Goal: Task Accomplishment & Management: Manage account settings

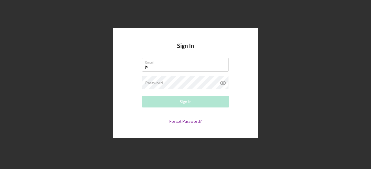
type input "[EMAIL_ADDRESS][DOMAIN_NAME]"
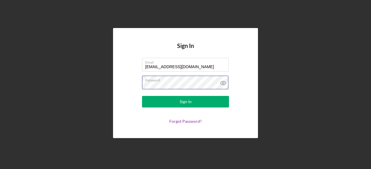
click at [142, 96] on button "Sign In" at bounding box center [185, 102] width 87 height 12
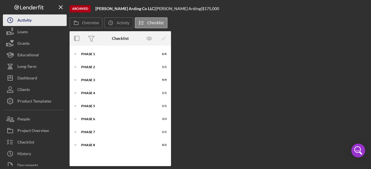
click at [12, 20] on icon "Icon/History" at bounding box center [10, 20] width 14 height 14
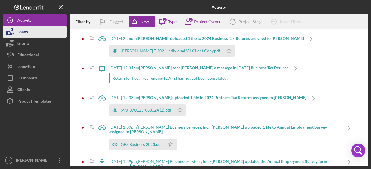
click at [22, 33] on div "Loans" at bounding box center [22, 32] width 10 height 13
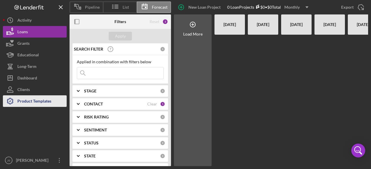
click at [27, 102] on div "Product Templates" at bounding box center [34, 102] width 34 height 13
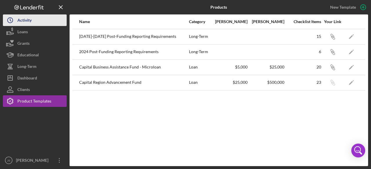
click at [21, 22] on div "Activity" at bounding box center [24, 20] width 14 height 13
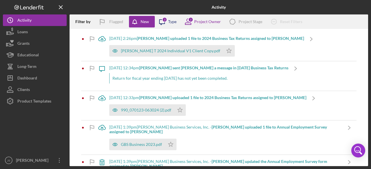
click at [169, 23] on icon "Icon/Message" at bounding box center [162, 21] width 14 height 14
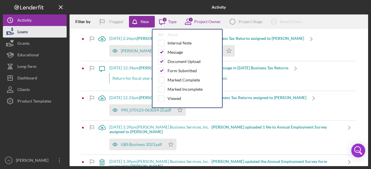
click at [21, 32] on div "Loans" at bounding box center [22, 32] width 10 height 13
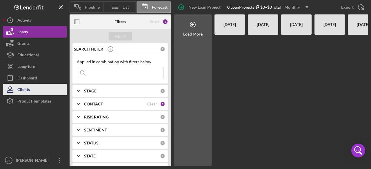
click at [35, 87] on button "Clients" at bounding box center [35, 90] width 64 height 12
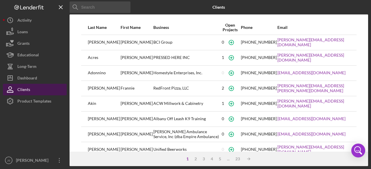
click at [27, 92] on div "Clients" at bounding box center [23, 90] width 13 height 13
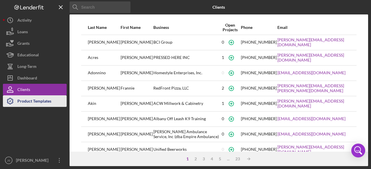
click at [42, 101] on div "Product Templates" at bounding box center [34, 102] width 34 height 13
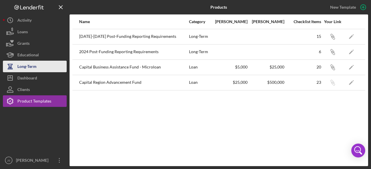
click at [31, 69] on div "Long-Term" at bounding box center [26, 67] width 19 height 13
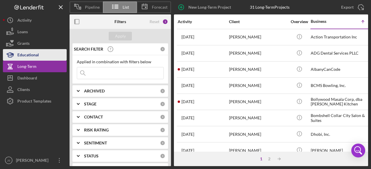
click at [12, 58] on icon "button" at bounding box center [10, 55] width 14 height 14
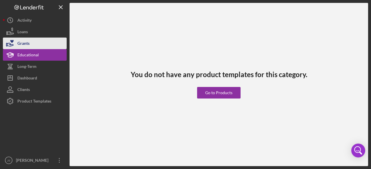
click at [17, 47] on icon "button" at bounding box center [10, 43] width 14 height 14
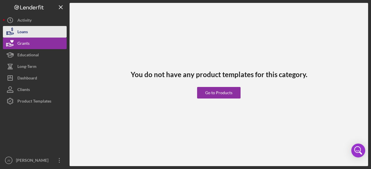
click at [18, 34] on div "Loans" at bounding box center [22, 32] width 10 height 13
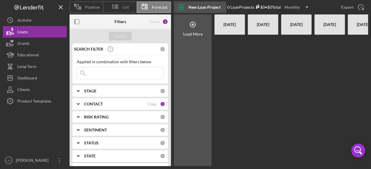
click at [195, 7] on div "New Loan Project" at bounding box center [204, 7] width 32 height 12
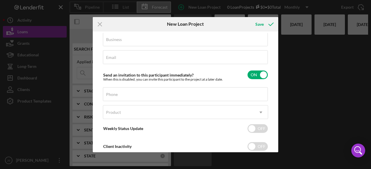
scroll to position [58, 0]
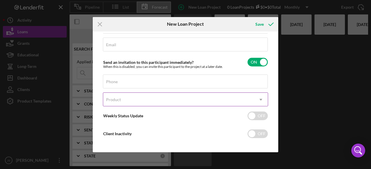
click at [255, 98] on icon "Icon/Dropdown Arrow" at bounding box center [261, 100] width 14 height 14
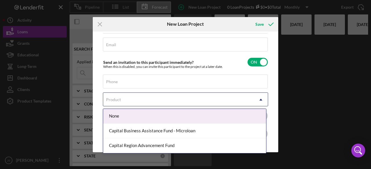
click at [269, 75] on div "Client First Name Required Client Last Name Required Business Required Email Re…" at bounding box center [185, 92] width 182 height 118
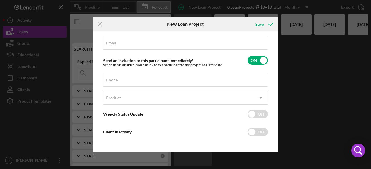
scroll to position [61, 0]
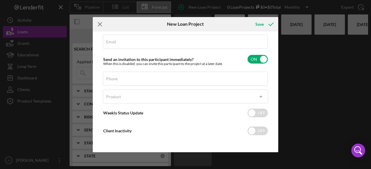
click at [98, 23] on line at bounding box center [100, 24] width 4 height 4
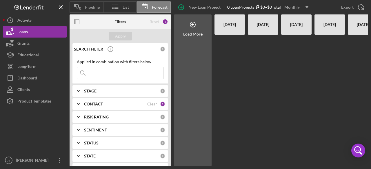
click at [90, 94] on div "STAGE 0" at bounding box center [124, 91] width 81 height 12
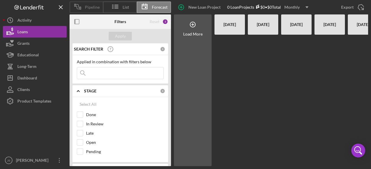
click at [94, 7] on span "Pipeline" at bounding box center [92, 7] width 15 height 5
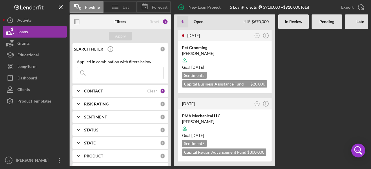
click at [118, 10] on icon at bounding box center [115, 6] width 14 height 14
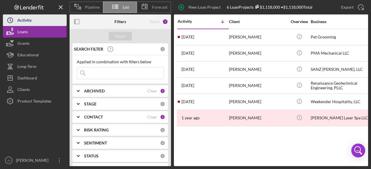
click at [30, 22] on div "Activity" at bounding box center [24, 20] width 14 height 13
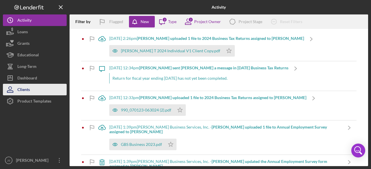
click at [24, 93] on div "Clients" at bounding box center [23, 90] width 12 height 13
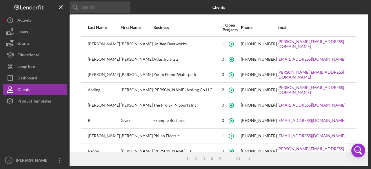
scroll to position [117, 0]
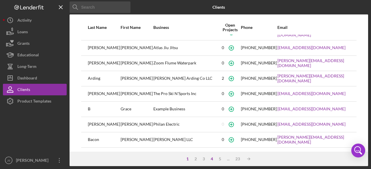
click at [212, 161] on div "4" at bounding box center [212, 159] width 8 height 5
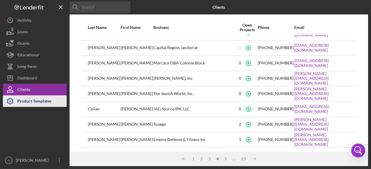
click at [32, 104] on div "Product Templates" at bounding box center [34, 102] width 34 height 13
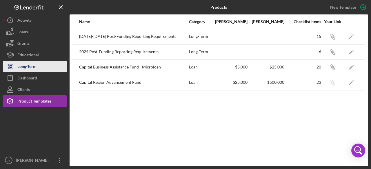
click at [30, 68] on div "Long-Term" at bounding box center [26, 67] width 19 height 13
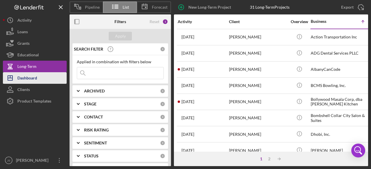
click at [35, 79] on div "Dashboard" at bounding box center [27, 78] width 20 height 13
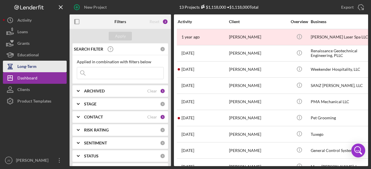
click at [36, 69] on button "Long-Term" at bounding box center [35, 67] width 64 height 12
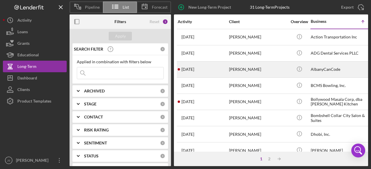
click at [253, 68] on div "[PERSON_NAME]" at bounding box center [258, 69] width 58 height 15
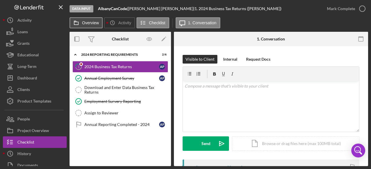
click at [95, 24] on label "Overview" at bounding box center [90, 23] width 17 height 5
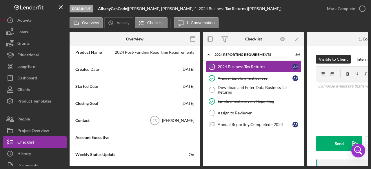
scroll to position [145, 0]
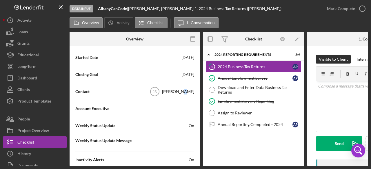
click at [185, 93] on div "[PERSON_NAME]" at bounding box center [178, 92] width 32 height 6
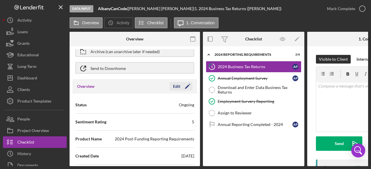
click at [176, 86] on div "Edit" at bounding box center [176, 86] width 7 height 9
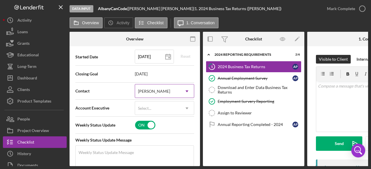
scroll to position [145, 0]
click at [184, 90] on icon "Icon/Dropdown Arrow" at bounding box center [187, 92] width 14 height 14
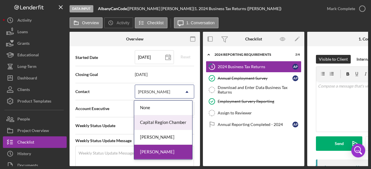
click at [165, 125] on div "Capital Region Chamber" at bounding box center [163, 123] width 58 height 15
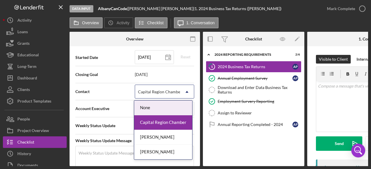
click at [177, 90] on div "Capital Region Chamber" at bounding box center [160, 92] width 44 height 5
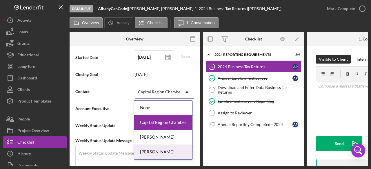
click at [163, 149] on div "[PERSON_NAME]" at bounding box center [163, 152] width 58 height 15
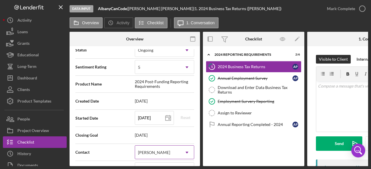
scroll to position [58, 0]
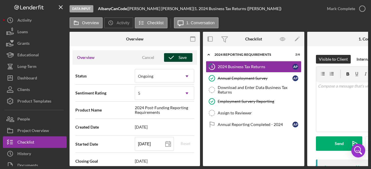
click at [174, 58] on icon "button" at bounding box center [171, 57] width 14 height 14
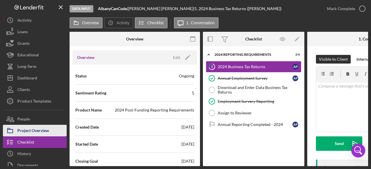
click at [48, 132] on div "Project Overview" at bounding box center [33, 131] width 32 height 13
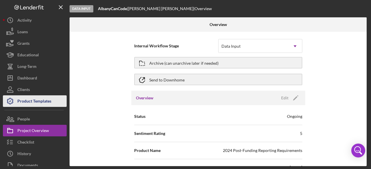
click at [39, 101] on div "Product Templates" at bounding box center [34, 102] width 34 height 13
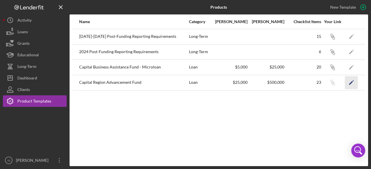
click at [349, 82] on icon "Icon/Edit" at bounding box center [351, 82] width 13 height 13
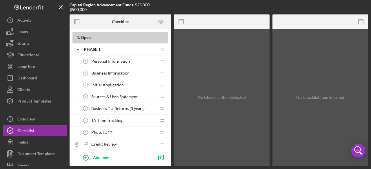
click at [103, 119] on span "TA Time Tracking" at bounding box center [106, 120] width 31 height 5
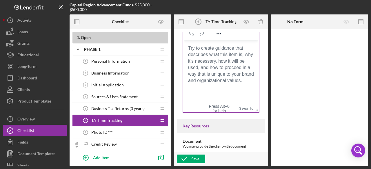
scroll to position [116, 0]
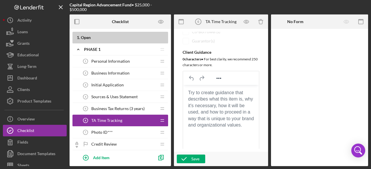
click at [103, 133] on span "Photo ID***" at bounding box center [101, 132] width 21 height 5
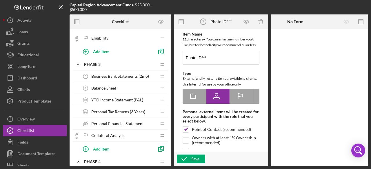
scroll to position [144, 0]
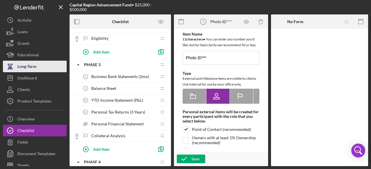
click at [31, 67] on div "Long-Term" at bounding box center [26, 67] width 19 height 13
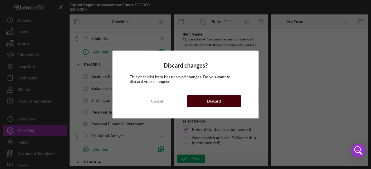
click at [211, 102] on div "Discard" at bounding box center [214, 102] width 14 height 12
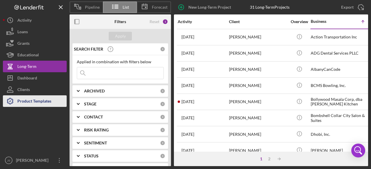
click at [29, 98] on div "Product Templates" at bounding box center [34, 102] width 34 height 13
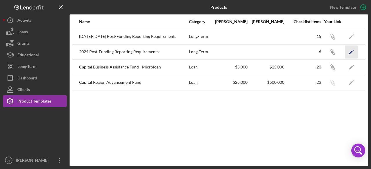
click at [350, 52] on polygon "button" at bounding box center [351, 52] width 4 height 4
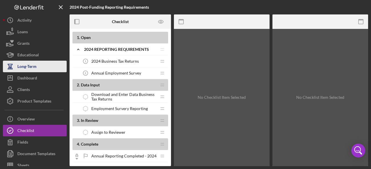
click at [30, 68] on div "Long-Term" at bounding box center [26, 67] width 19 height 13
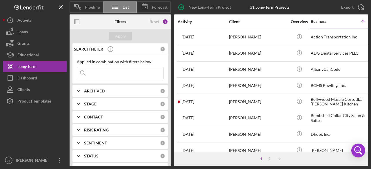
click at [132, 10] on div "List" at bounding box center [120, 7] width 34 height 12
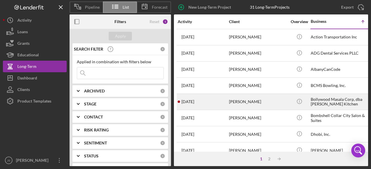
click at [324, 102] on div "Bollywood Masala Corp, dba [PERSON_NAME] Kitchen" at bounding box center [339, 101] width 58 height 15
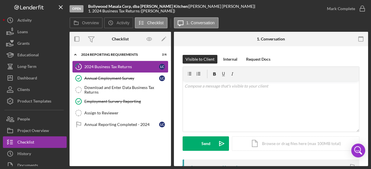
click at [125, 68] on div "2024 Business Tax Returns" at bounding box center [121, 67] width 75 height 5
click at [126, 66] on div "2024 Business Tax Returns" at bounding box center [121, 67] width 75 height 5
click at [76, 66] on icon "1" at bounding box center [78, 67] width 14 height 14
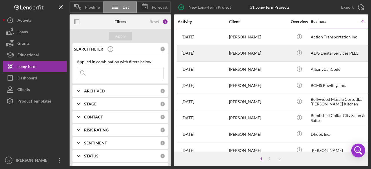
click at [247, 54] on div "[PERSON_NAME]" at bounding box center [258, 53] width 58 height 15
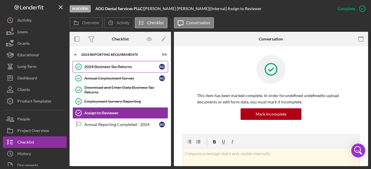
click at [120, 67] on div "2024 Business Tax Returns" at bounding box center [121, 67] width 75 height 5
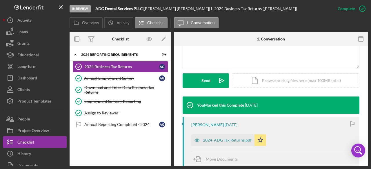
scroll to position [174, 0]
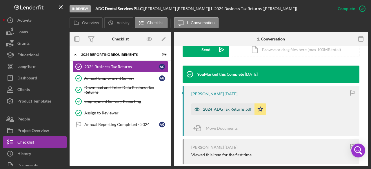
click at [222, 110] on div "2024_ADG Tax Returns.pdf" at bounding box center [227, 109] width 49 height 5
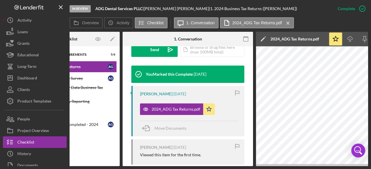
scroll to position [0, 0]
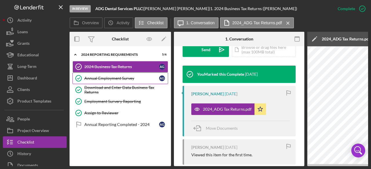
click at [90, 76] on div "Annual Employment Survey" at bounding box center [121, 78] width 75 height 5
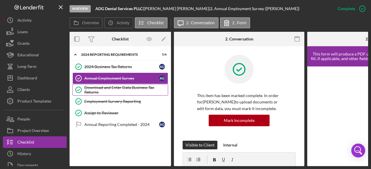
click at [98, 87] on div "Download and Enter Data Business Tax Returns" at bounding box center [125, 89] width 83 height 9
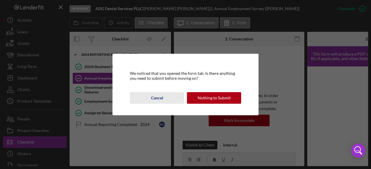
click at [161, 99] on div "Cancel" at bounding box center [157, 98] width 12 height 12
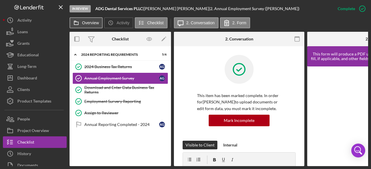
click at [87, 23] on label "Overview" at bounding box center [90, 23] width 17 height 5
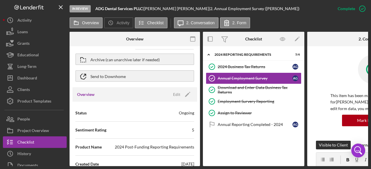
scroll to position [29, 0]
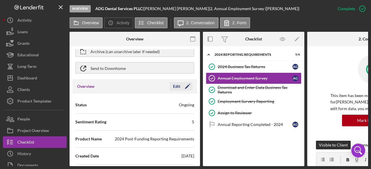
click at [174, 89] on div "Edit" at bounding box center [176, 86] width 7 height 9
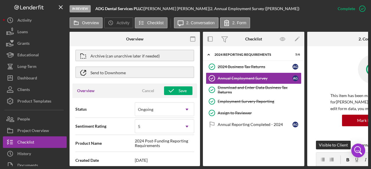
scroll to position [0, 0]
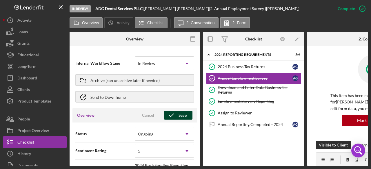
click at [181, 115] on div "Save" at bounding box center [182, 115] width 8 height 9
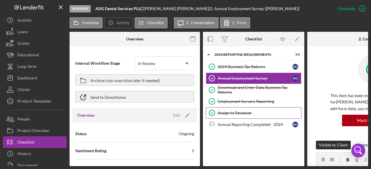
click at [234, 113] on div "Assign to Reviewer" at bounding box center [258, 113] width 83 height 5
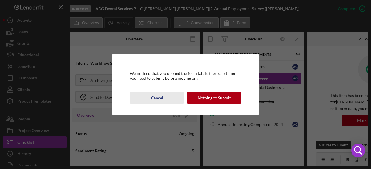
click at [158, 96] on div "Cancel" at bounding box center [157, 98] width 12 height 12
